Goal: Task Accomplishment & Management: Manage account settings

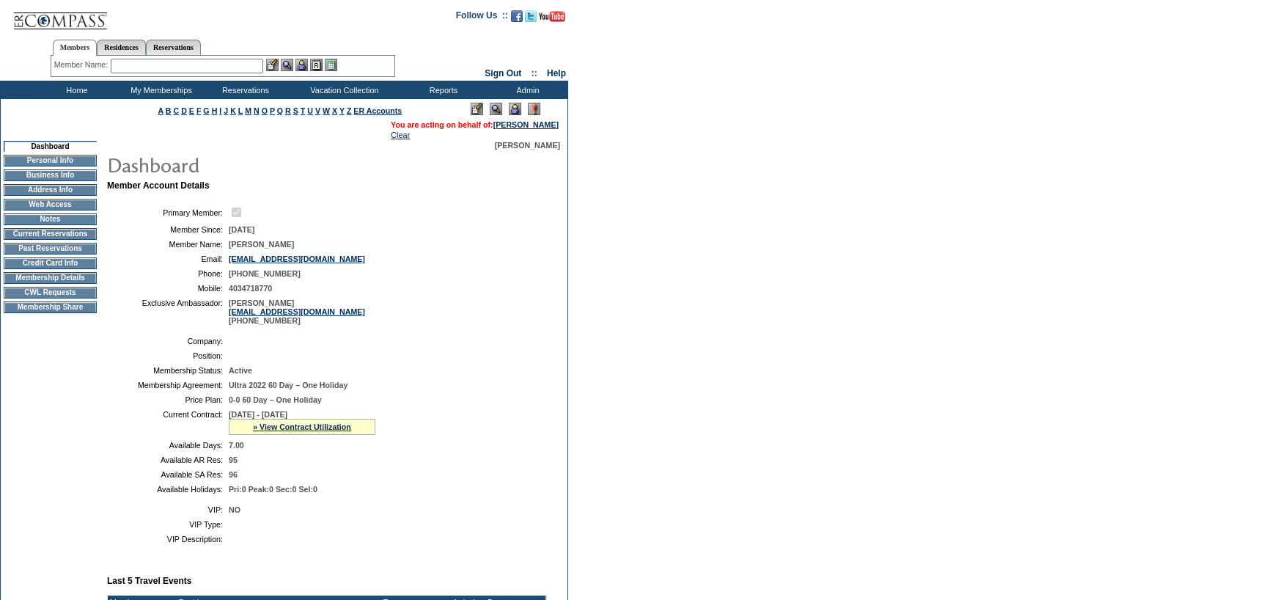
click at [70, 240] on td "Current Reservations" at bounding box center [50, 234] width 93 height 12
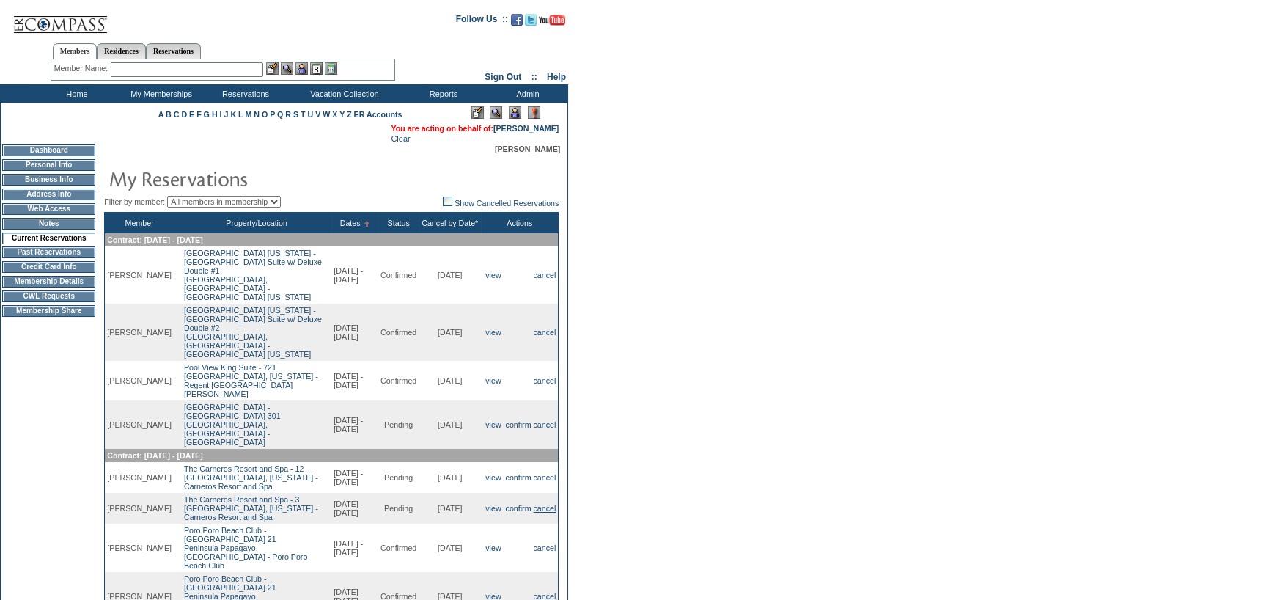
click at [537, 504] on link "cancel" at bounding box center [545, 508] width 23 height 9
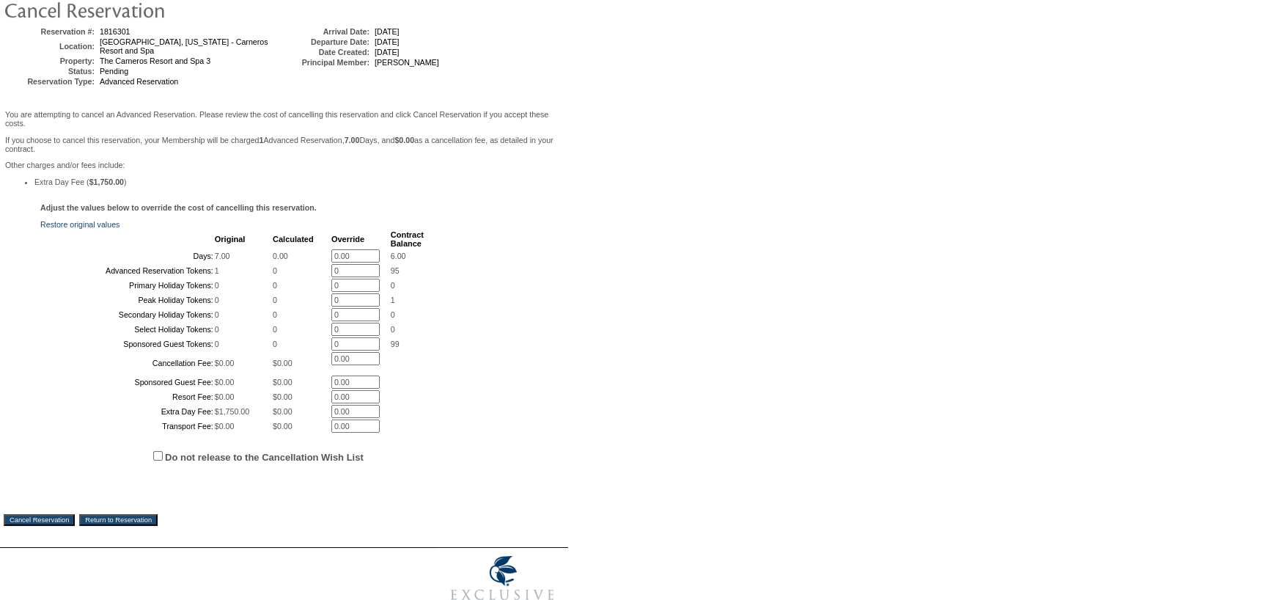
scroll to position [288, 0]
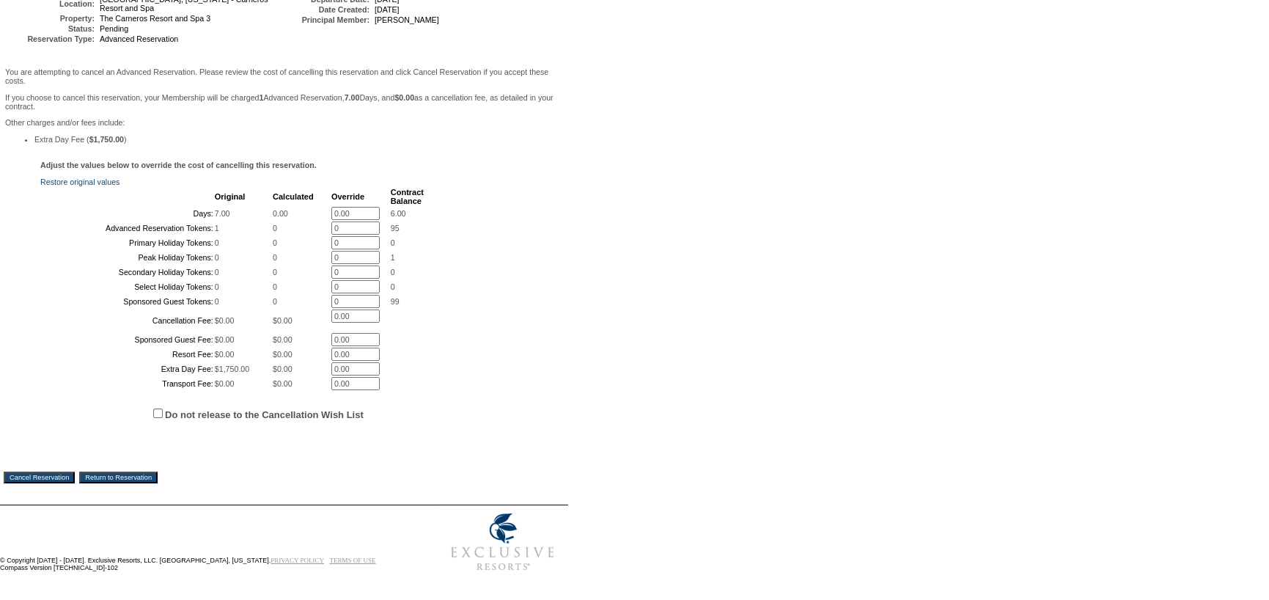
click at [75, 475] on input "Cancel Reservation" at bounding box center [39, 478] width 71 height 12
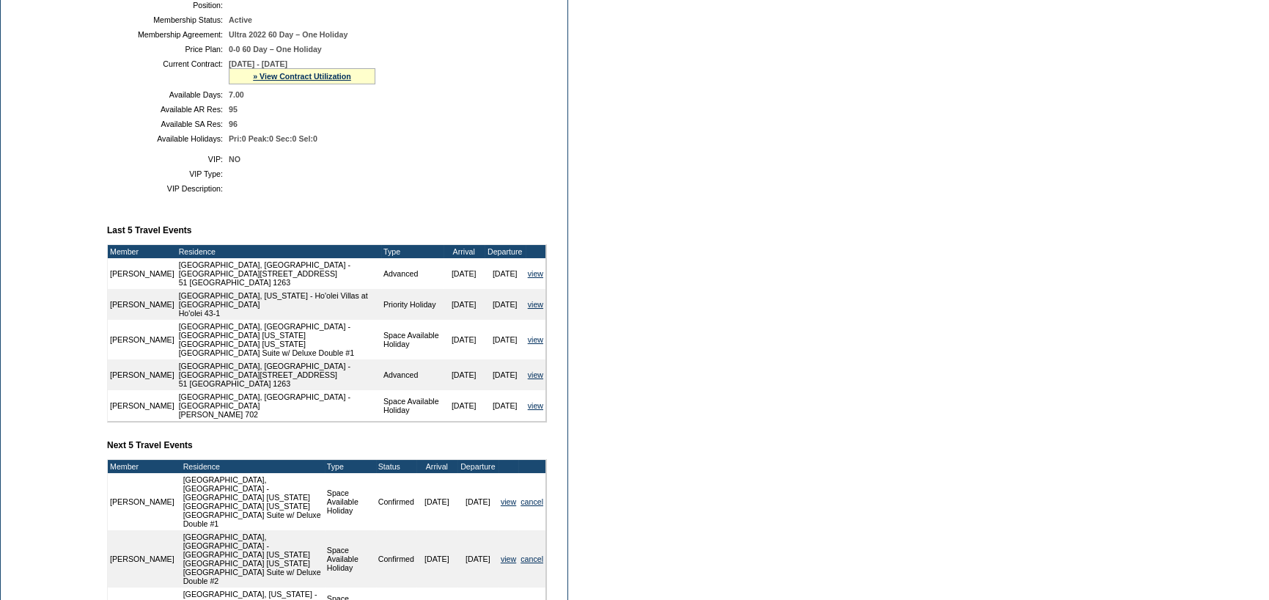
scroll to position [440, 0]
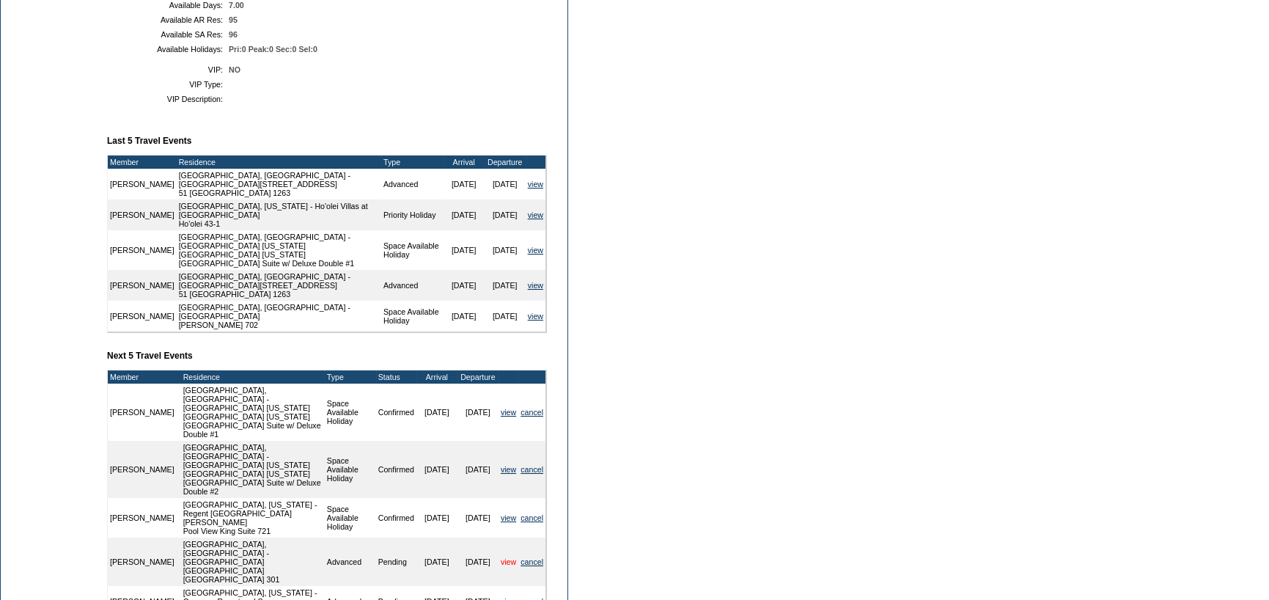
click at [508, 557] on link "view" at bounding box center [508, 561] width 15 height 9
